Goal: Transaction & Acquisition: Purchase product/service

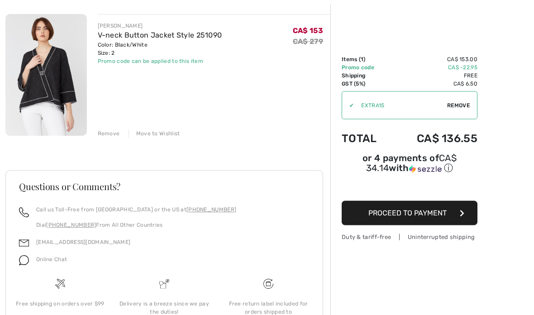
scroll to position [123, 0]
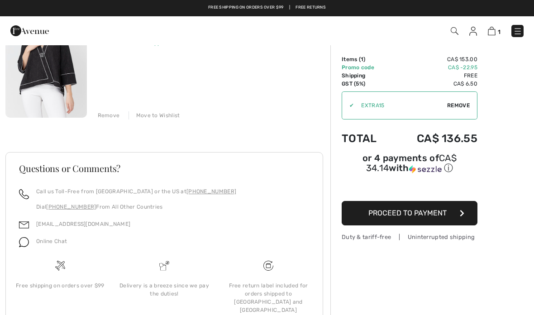
click at [458, 105] on span "Remove" at bounding box center [458, 105] width 23 height 8
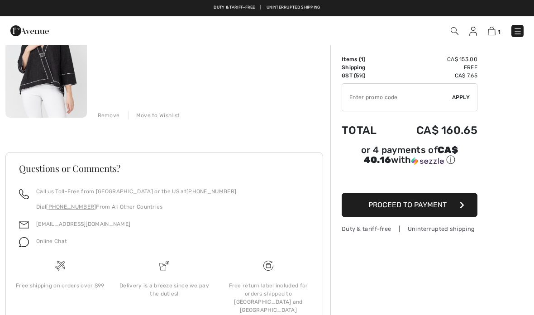
click at [431, 207] on span "Proceed to Payment" at bounding box center [407, 204] width 78 height 9
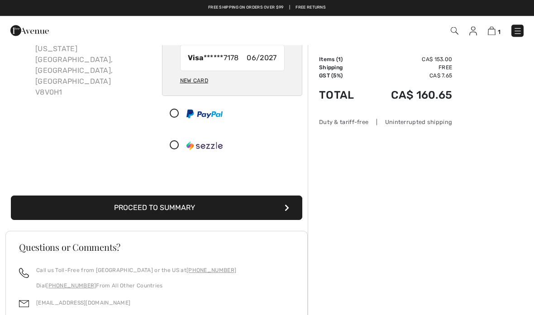
scroll to position [85, 0]
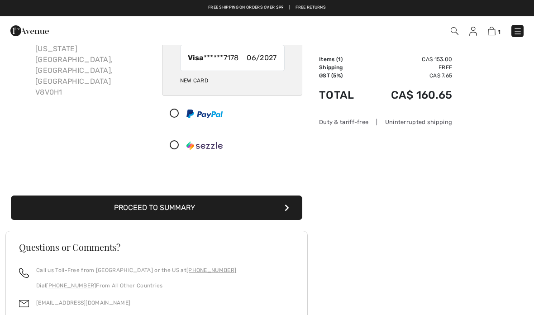
click at [198, 201] on button "Proceed to Summary" at bounding box center [156, 207] width 291 height 24
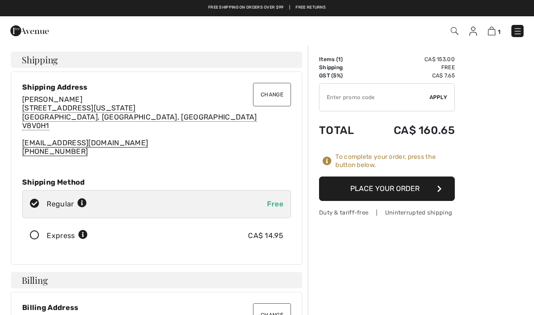
click at [514, 33] on img at bounding box center [517, 31] width 9 height 9
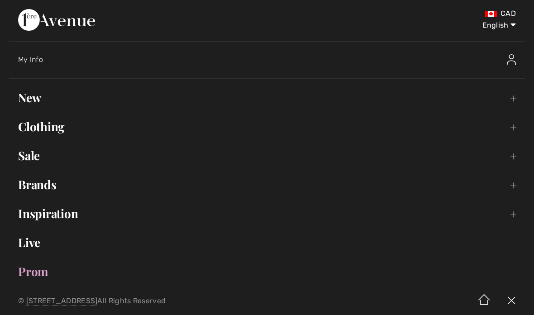
click at [31, 62] on span "My Info" at bounding box center [30, 59] width 25 height 9
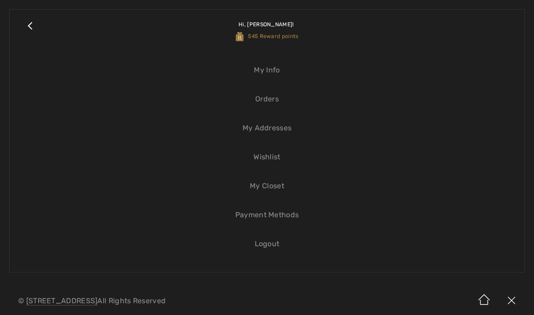
click at [270, 72] on link "My Info" at bounding box center [267, 70] width 497 height 20
click at [275, 36] on span "545 Reward points" at bounding box center [267, 36] width 63 height 6
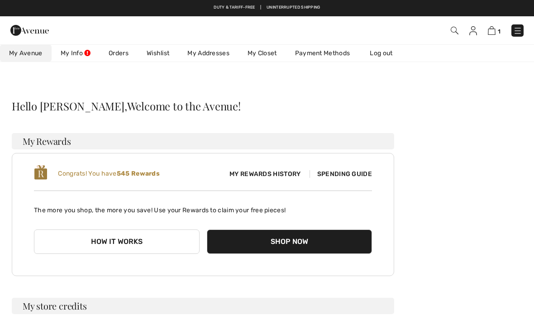
click at [348, 176] on span "Spending Guide" at bounding box center [340, 174] width 62 height 8
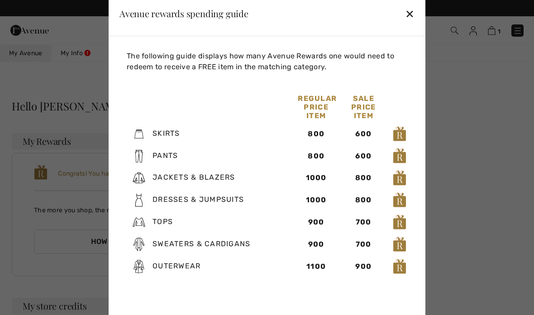
click at [413, 14] on div "✕" at bounding box center [409, 13] width 9 height 19
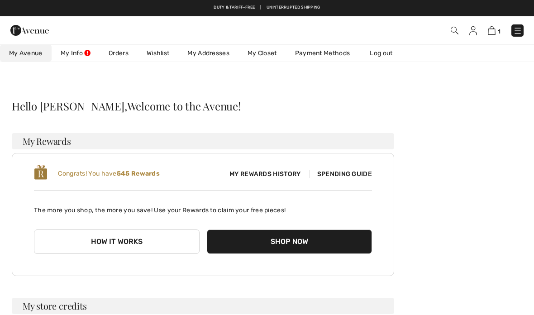
click at [488, 34] on img at bounding box center [492, 30] width 8 height 9
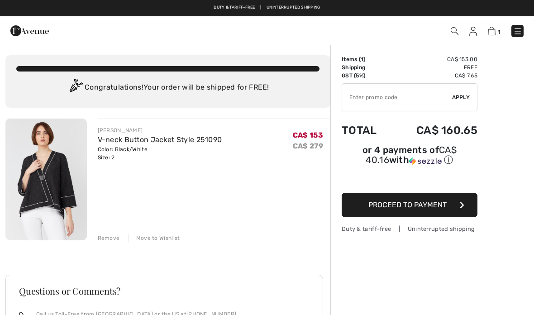
click at [441, 209] on span "Proceed to Payment" at bounding box center [407, 204] width 78 height 9
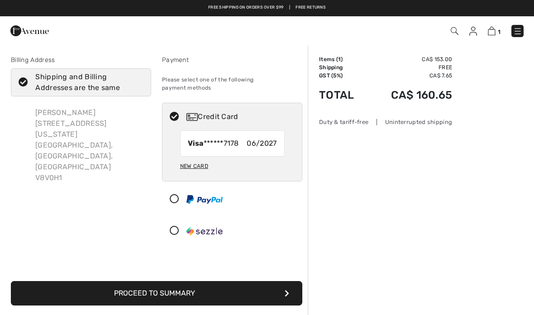
click at [187, 289] on button "Proceed to Summary" at bounding box center [156, 293] width 291 height 24
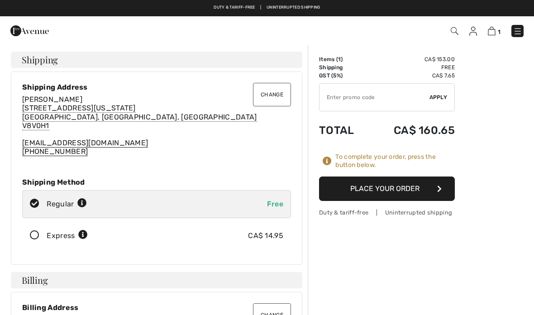
click at [411, 188] on button "Place Your Order" at bounding box center [387, 188] width 136 height 24
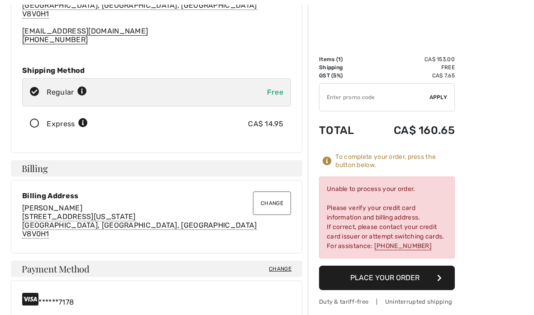
scroll to position [113, 0]
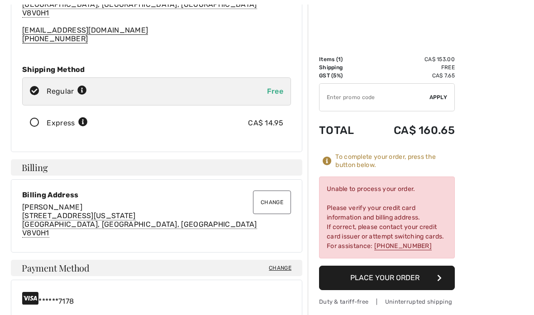
click at [207, 303] on div "******7178" at bounding box center [156, 298] width 269 height 14
click at [279, 270] on span "Change" at bounding box center [280, 268] width 23 height 8
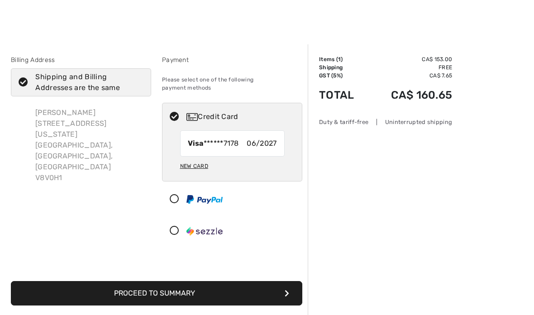
click at [265, 139] on span "06/2027" at bounding box center [262, 143] width 30 height 11
click at [196, 161] on div "New Card" at bounding box center [194, 165] width 28 height 15
radio input "true"
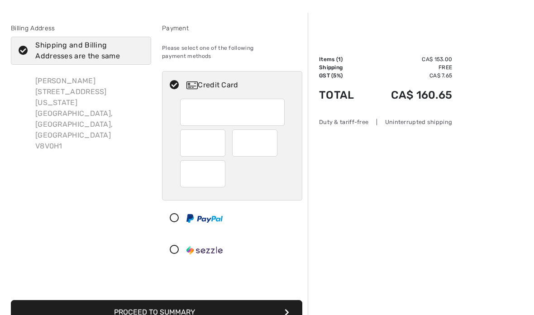
scroll to position [34, 0]
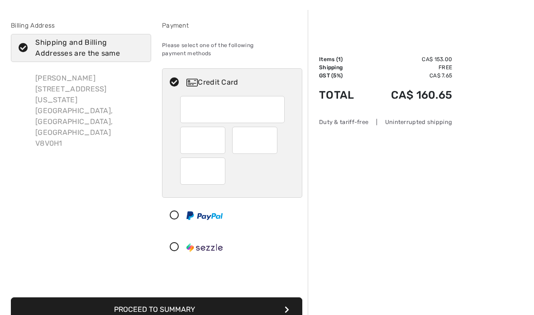
click at [191, 308] on button "Proceed to Summary" at bounding box center [156, 310] width 291 height 24
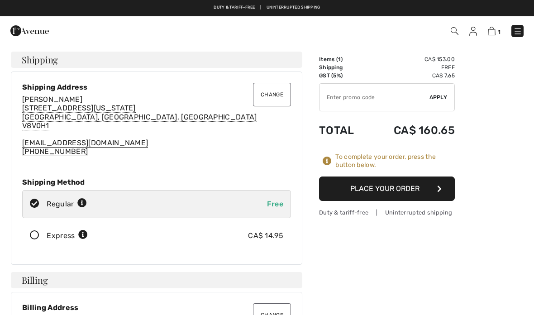
click at [406, 193] on button "Place Your Order" at bounding box center [387, 188] width 136 height 24
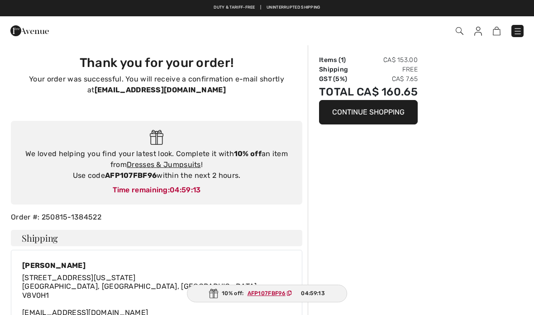
checkbox input "true"
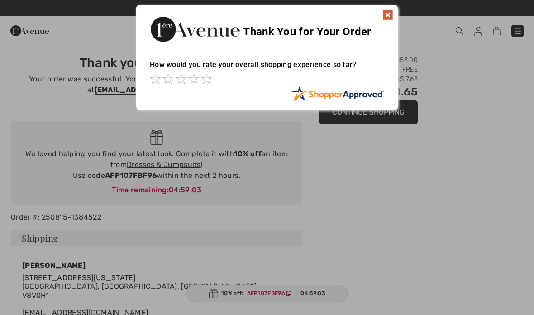
click at [391, 15] on img at bounding box center [387, 14] width 11 height 11
